Goal: Use online tool/utility: Utilize a website feature to perform a specific function

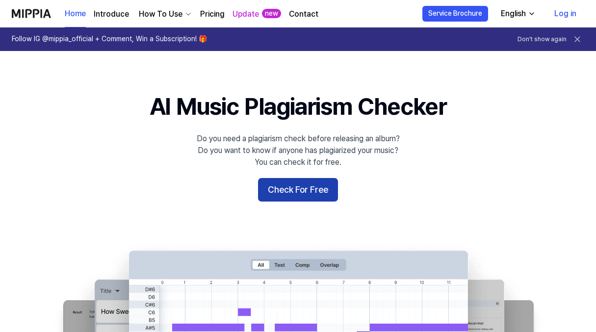
click at [284, 187] on button "Check For Free" at bounding box center [298, 190] width 80 height 24
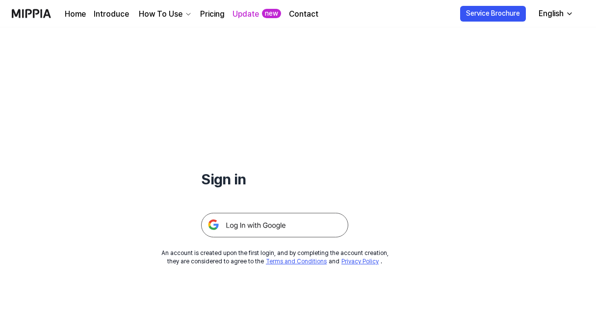
click at [252, 213] on img at bounding box center [274, 225] width 147 height 25
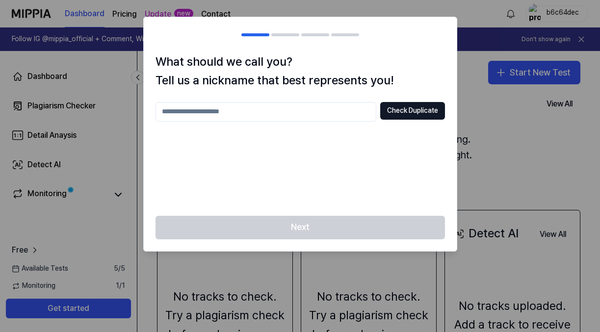
click at [239, 115] on input "text" at bounding box center [265, 112] width 221 height 20
click at [396, 114] on button "Check Duplicate" at bounding box center [412, 111] width 65 height 18
click at [269, 114] on input "*****" at bounding box center [265, 112] width 221 height 20
type input "*"
type input "**********"
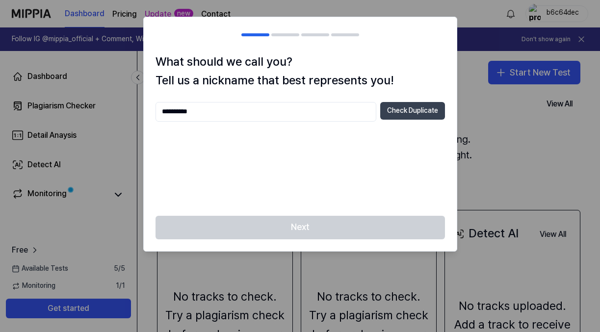
click at [396, 113] on button "Check Duplicate" at bounding box center [412, 111] width 65 height 18
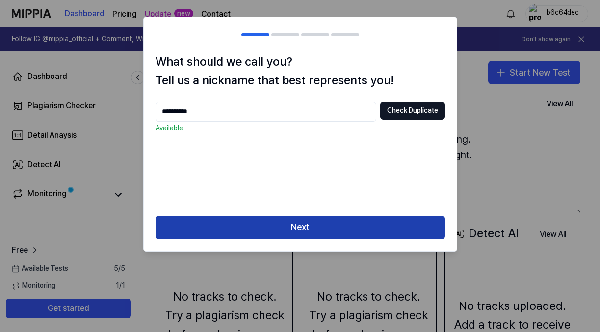
click at [353, 223] on button "Next" at bounding box center [299, 228] width 289 height 24
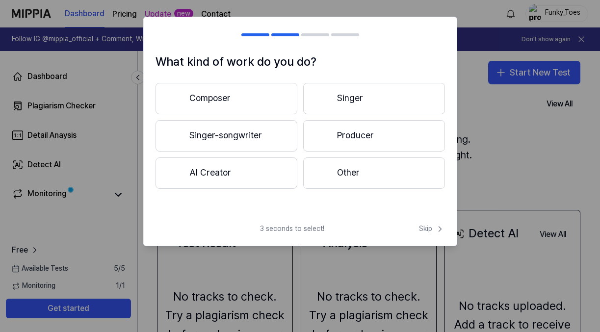
click at [207, 100] on button "Composer" at bounding box center [226, 98] width 142 height 31
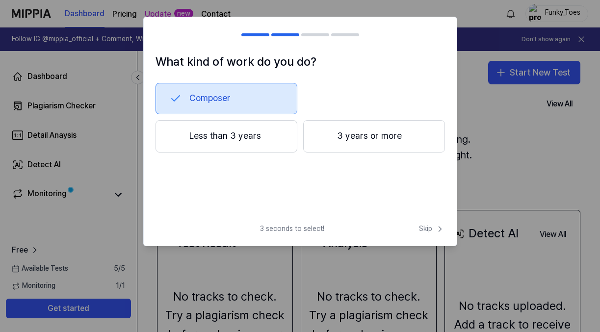
click at [214, 136] on button "Less than 3 years" at bounding box center [226, 136] width 142 height 32
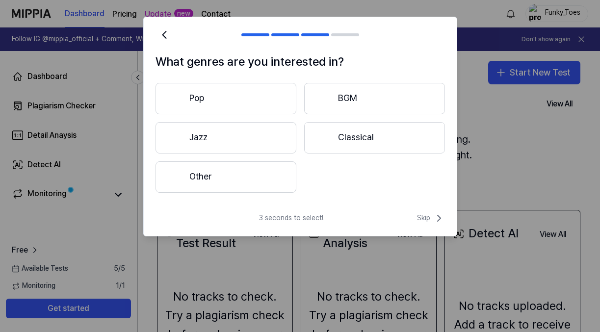
click at [244, 146] on button "Jazz" at bounding box center [225, 137] width 141 height 31
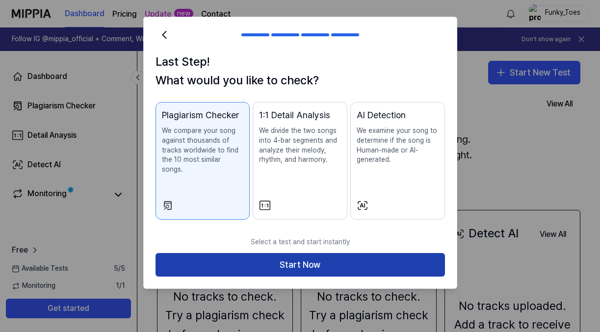
click at [311, 253] on button "Start Now" at bounding box center [299, 265] width 289 height 24
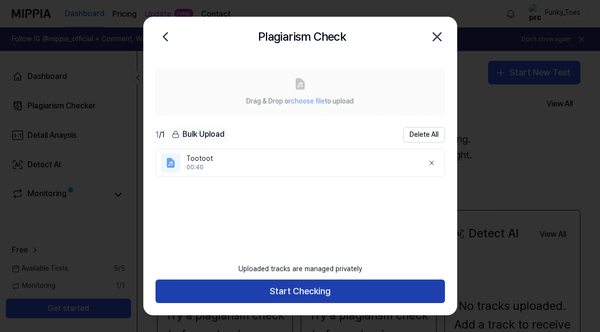
click at [269, 293] on button "Start Checking" at bounding box center [299, 292] width 289 height 24
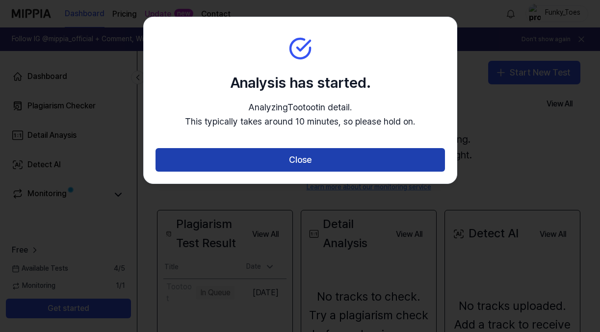
click at [312, 167] on button "Close" at bounding box center [299, 160] width 289 height 24
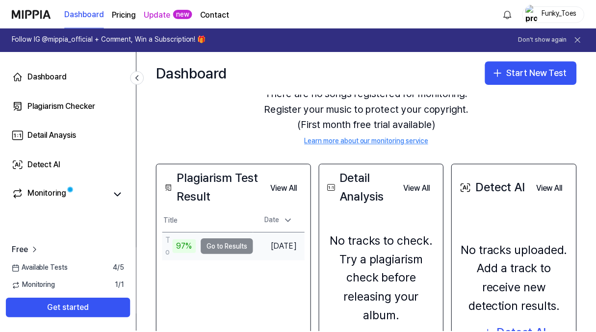
scroll to position [47, 0]
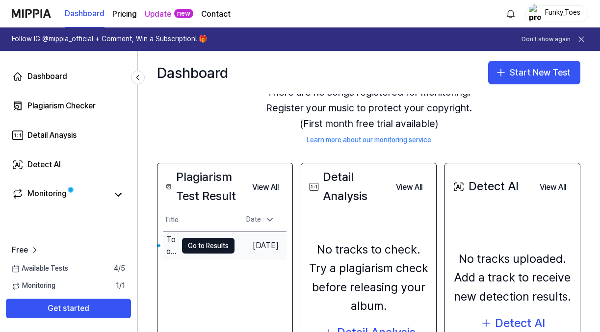
click at [208, 242] on button "Go to Results" at bounding box center [208, 246] width 52 height 16
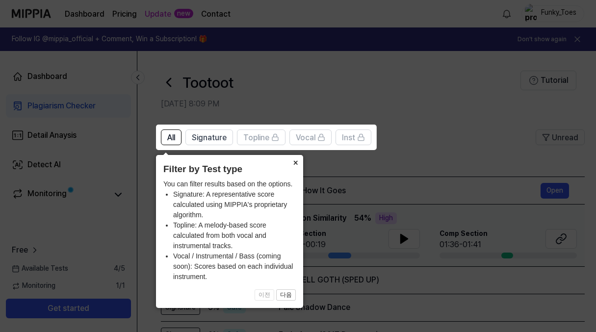
click at [292, 162] on button "×" at bounding box center [295, 162] width 16 height 14
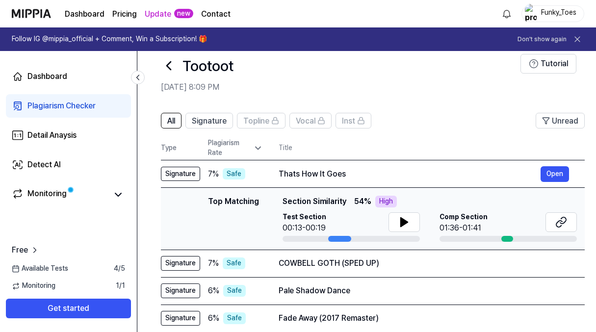
scroll to position [18, 0]
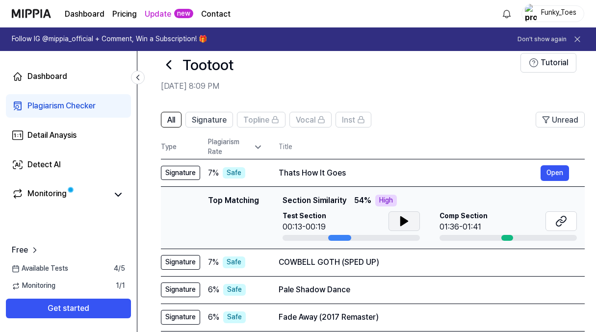
click at [398, 218] on icon at bounding box center [404, 221] width 12 height 12
click at [401, 219] on icon at bounding box center [402, 221] width 2 height 8
click at [559, 220] on icon at bounding box center [559, 223] width 6 height 6
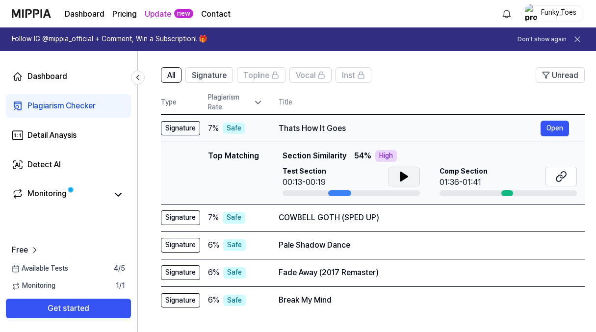
scroll to position [60, 0]
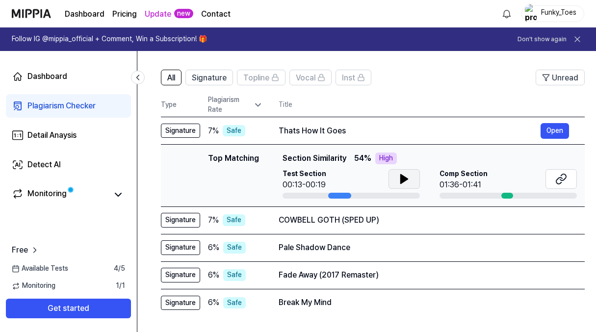
click at [415, 184] on button at bounding box center [403, 179] width 31 height 20
click at [554, 180] on button at bounding box center [560, 179] width 31 height 20
click at [392, 178] on button at bounding box center [403, 179] width 31 height 20
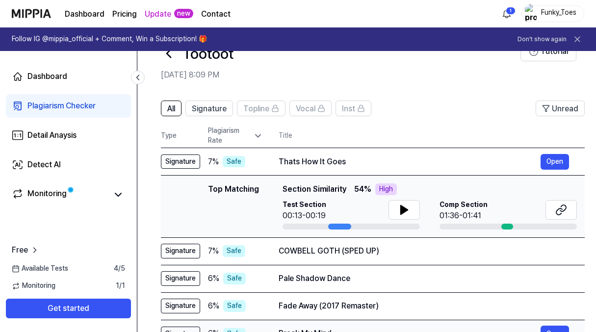
scroll to position [31, 0]
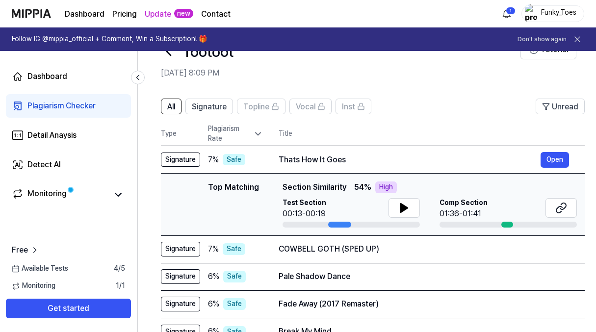
drag, startPoint x: 352, startPoint y: 188, endPoint x: 367, endPoint y: 187, distance: 14.7
click at [367, 187] on span "54 %" at bounding box center [362, 187] width 17 height 12
